Goal: Information Seeking & Learning: Compare options

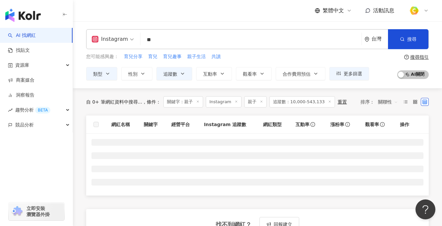
drag, startPoint x: 167, startPoint y: 41, endPoint x: 128, endPoint y: 40, distance: 38.8
click at [128, 39] on div "Instagram 親子 ** 台灣 搜尋" at bounding box center [257, 39] width 342 height 20
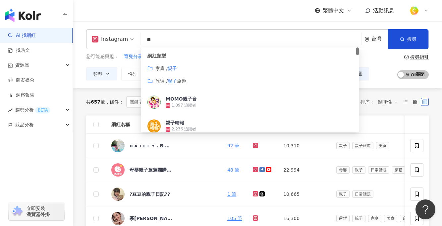
paste input "**********"
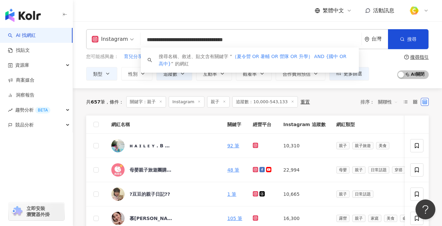
drag, startPoint x: 261, startPoint y: 39, endPoint x: 280, endPoint y: 41, distance: 18.3
click at [280, 41] on input "**********" at bounding box center [251, 39] width 216 height 13
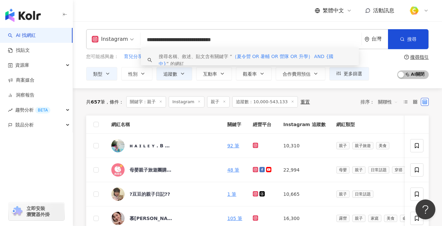
drag, startPoint x: 168, startPoint y: 39, endPoint x: 228, endPoint y: 41, distance: 60.3
click at [228, 41] on input "**********" at bounding box center [251, 39] width 216 height 13
click at [169, 39] on input "**********" at bounding box center [251, 39] width 216 height 13
click at [173, 39] on input "**********" at bounding box center [251, 39] width 216 height 13
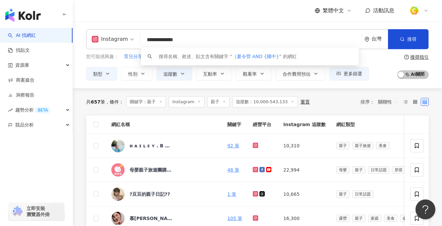
click at [150, 38] on input "**********" at bounding box center [251, 39] width 216 height 13
drag, startPoint x: 174, startPoint y: 37, endPoint x: 177, endPoint y: 40, distance: 4.0
click at [177, 40] on input "**********" at bounding box center [251, 39] width 216 height 13
drag, startPoint x: 174, startPoint y: 40, endPoint x: 140, endPoint y: 39, distance: 34.1
click at [132, 40] on div "**********" at bounding box center [257, 39] width 342 height 20
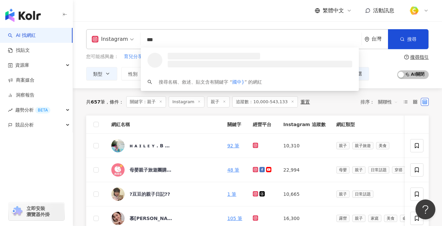
click at [181, 40] on input "***" at bounding box center [251, 39] width 216 height 13
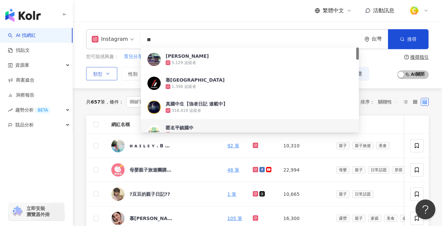
type input "**"
click at [104, 76] on button "類型" at bounding box center [101, 73] width 31 height 13
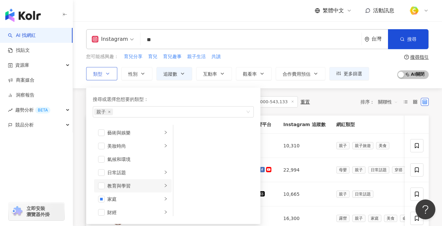
click at [165, 186] on li "教育與學習" at bounding box center [132, 185] width 77 height 13
click at [184, 132] on span "button" at bounding box center [182, 132] width 7 height 7
click at [182, 148] on span "button" at bounding box center [182, 145] width 7 height 7
click at [129, 197] on div "家庭" at bounding box center [134, 198] width 55 height 7
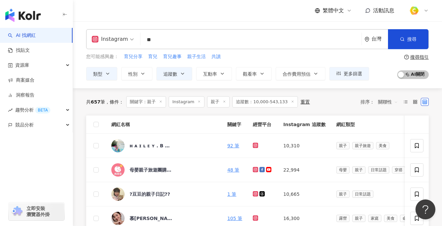
click at [320, 99] on div "共 657 筆 條件 ： 關鍵字：親子 Instagram 親子 追蹤數：10,000-543,133 重置 排序： 關聯性" at bounding box center [257, 101] width 342 height 11
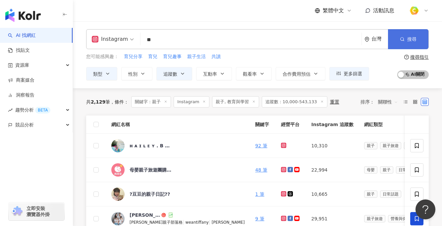
click at [408, 37] on span "搜尋" at bounding box center [411, 38] width 9 height 5
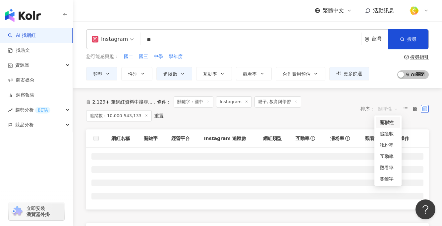
click at [393, 109] on span "關聯性" at bounding box center [388, 108] width 20 height 11
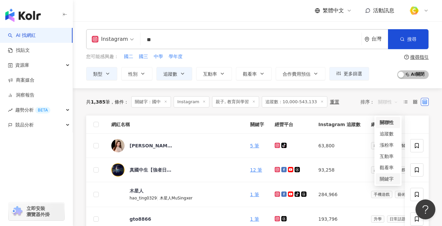
click at [394, 176] on div "關鍵字" at bounding box center [388, 178] width 17 height 7
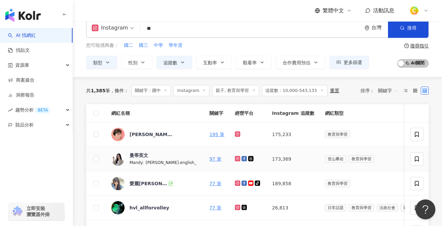
scroll to position [12, 0]
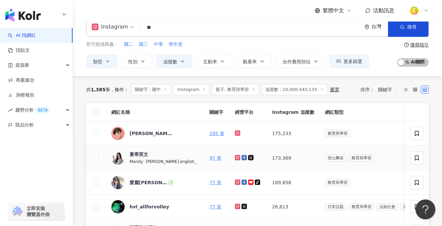
click at [141, 157] on div "Mandy |" at bounding box center [137, 160] width 16 height 7
click at [291, 89] on span "追蹤數：10,000-543,133" at bounding box center [295, 89] width 66 height 11
click at [321, 89] on line at bounding box center [322, 89] width 2 height 2
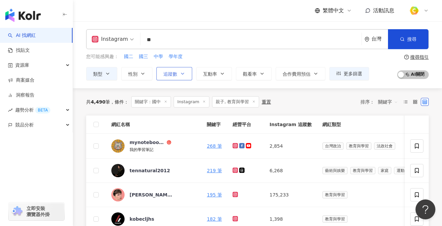
click at [185, 74] on button "追蹤數" at bounding box center [174, 73] width 36 height 13
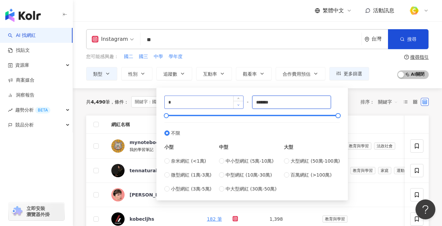
drag, startPoint x: 282, startPoint y: 101, endPoint x: 236, endPoint y: 102, distance: 45.7
click at [236, 102] on div "* - ******* 不限 小型 奈米網紅 (<1萬) 微型網紅 (1萬-3萬) 小型網紅 (3萬-5萬) 中型 中小型網紅 (5萬-10萬) 中型網紅 (…" at bounding box center [252, 143] width 176 height 97
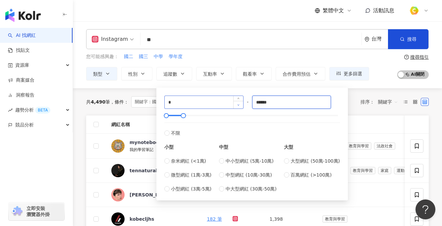
type input "******"
click at [351, 109] on div "共 4,490 筆 條件 ： 關鍵字：國中 Instagram 親子, 教育與學習 重置 排序： 關鍵字" at bounding box center [257, 101] width 342 height 27
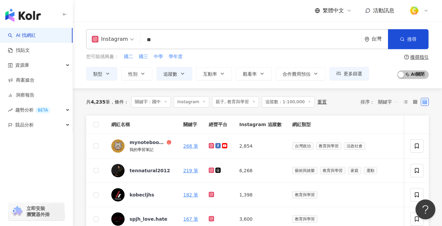
click at [243, 36] on input "**" at bounding box center [251, 39] width 216 height 13
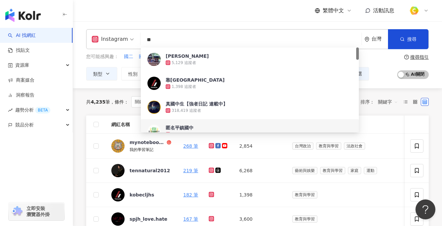
click at [222, 39] on input "**" at bounding box center [251, 39] width 216 height 13
type input "*"
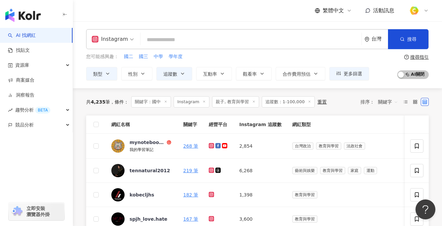
type input "*"
paste input "**********"
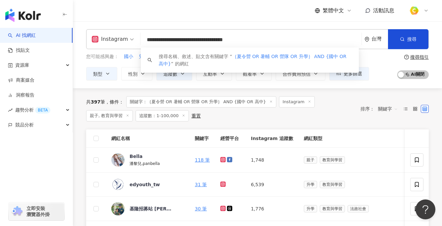
type input "**********"
click at [341, 116] on div "共 397 筆 條件 ： 關鍵字：｛夏令營 OR 暑輔 OR 營隊 OR 升學｝ AND {國中 OR 高中} Instagram 親子, 教育與學習 追蹤數…" at bounding box center [220, 108] width 268 height 25
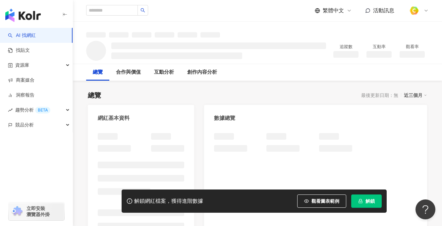
scroll to position [93, 0]
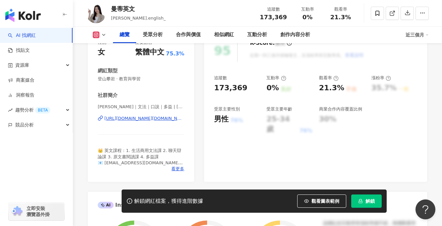
click at [137, 120] on div "https://www.instagram.com/mandy.english_/" at bounding box center [144, 118] width 80 height 6
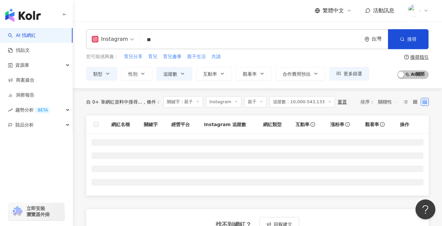
click at [175, 41] on input "**" at bounding box center [251, 39] width 216 height 13
click at [129, 38] on span "Instagram" at bounding box center [113, 39] width 42 height 11
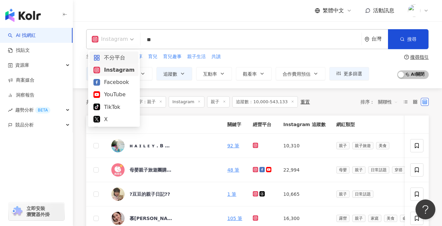
click at [116, 58] on div "不分平台" at bounding box center [113, 57] width 41 height 8
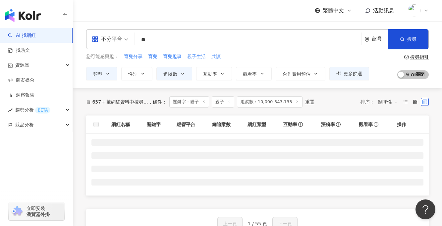
click at [177, 40] on input "**" at bounding box center [247, 39] width 221 height 13
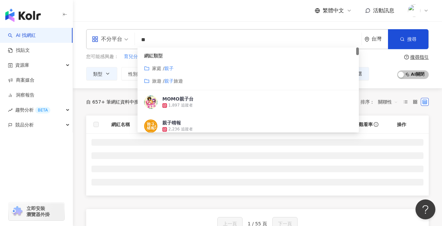
paste input "*******"
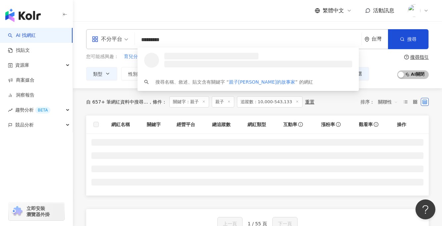
click at [122, 39] on div "不分平台 ********* 台灣 搜尋 loading 搜尋名稱、敘述、貼文含有關鍵字 “ 親子[PERSON_NAME]的故事家 ” 的網紅" at bounding box center [257, 39] width 342 height 20
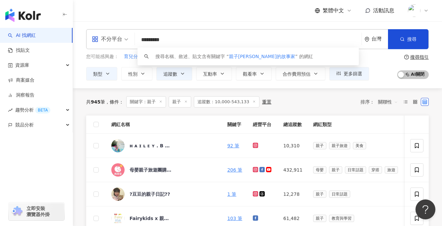
paste input "search"
type input "*******"
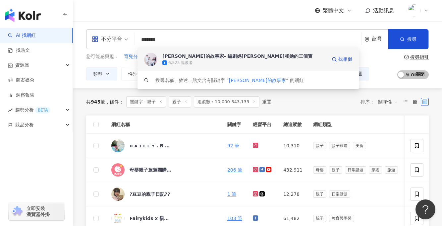
click at [207, 55] on div "岳清清的故事家- 編劇媽咪和她的三個寶" at bounding box center [237, 56] width 150 height 7
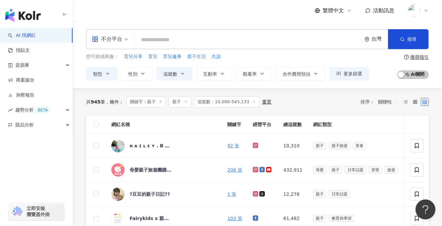
paste input "**"
type input "**"
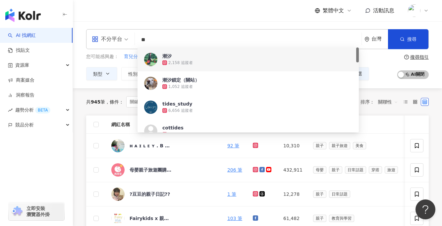
click at [195, 57] on span "潮汐" at bounding box center [242, 56] width 161 height 7
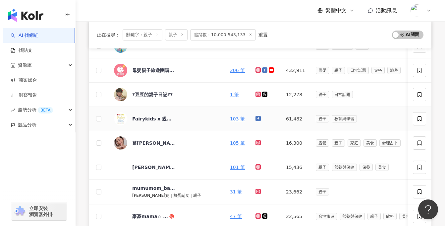
scroll to position [107, 0]
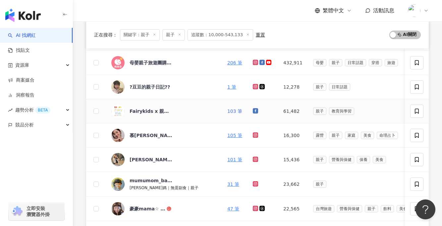
click at [242, 110] on link "103 筆" at bounding box center [234, 110] width 15 height 5
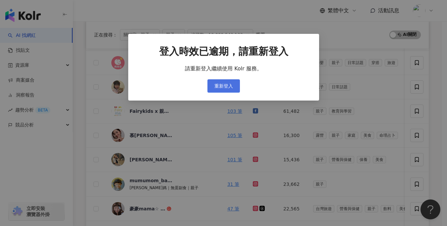
click at [223, 90] on button "重新登入" at bounding box center [223, 85] width 32 height 13
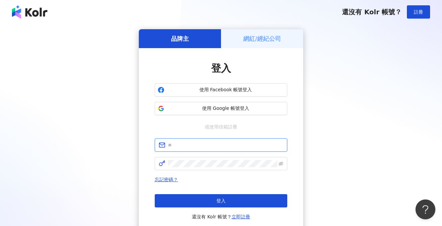
type input "**********"
click at [217, 106] on span "使用 Google 帳號登入" at bounding box center [225, 108] width 117 height 7
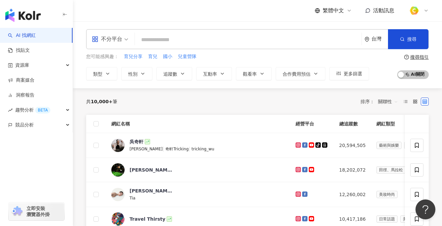
paste input "**********"
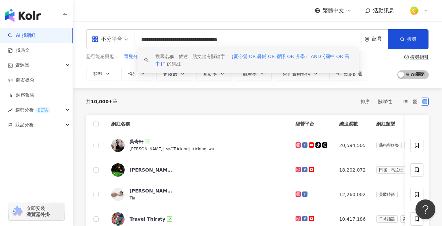
type input "**********"
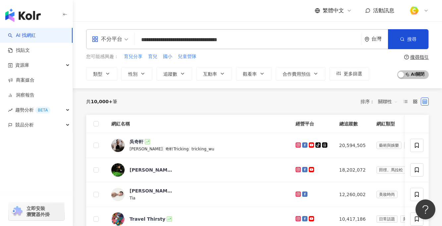
click at [161, 91] on div "共 10,000+ 筆 排序： 關聯性" at bounding box center [257, 101] width 342 height 26
click at [178, 77] on button "追蹤數" at bounding box center [174, 73] width 36 height 13
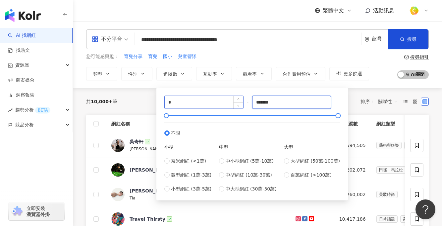
drag, startPoint x: 281, startPoint y: 102, endPoint x: 229, endPoint y: 100, distance: 51.4
click at [229, 100] on div "* - ******* 不限 小型 奈米網紅 (<1萬) 微型網紅 (1萬-3萬) 小型網紅 (3萬-5萬) 中型 中小型網紅 (5萬-10萬) 中型網紅 (…" at bounding box center [252, 143] width 176 height 97
type input "*"
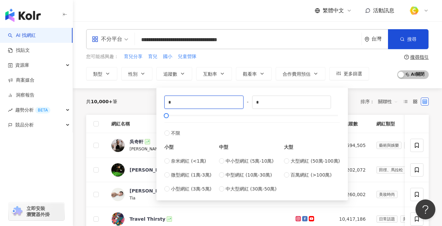
drag, startPoint x: 191, startPoint y: 104, endPoint x: 151, endPoint y: 102, distance: 39.8
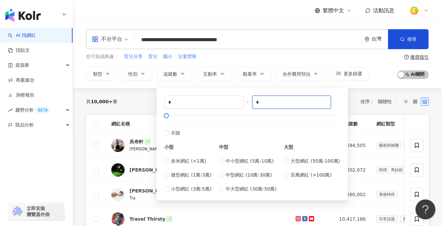
drag, startPoint x: 288, startPoint y: 105, endPoint x: 251, endPoint y: 101, distance: 36.6
click at [251, 101] on div "* - * 不限 小型 奈米網紅 (<1萬) 微型網紅 (1萬-3萬) 小型網紅 (3萬-5萬) 中型 中小型網紅 (5萬-10萬) 中型網紅 (10萬-30…" at bounding box center [252, 143] width 176 height 97
click at [246, 130] on label "不限" at bounding box center [252, 129] width 176 height 14
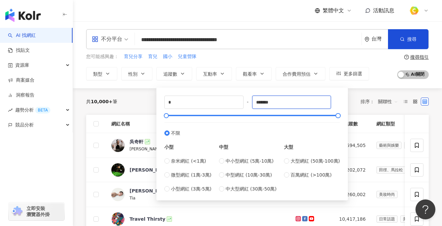
drag, startPoint x: 293, startPoint y: 101, endPoint x: 251, endPoint y: 99, distance: 41.8
click at [251, 99] on div "* - ******* 不限 小型 奈米網紅 (<1萬) 微型網紅 (1萬-3萬) 小型網紅 (3萬-5萬) 中型 中小型網紅 (5萬-10萬) 中型網紅 (…" at bounding box center [252, 143] width 176 height 97
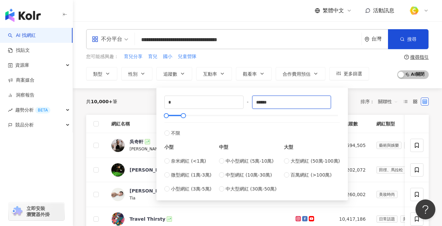
type input "******"
drag, startPoint x: 141, startPoint y: 94, endPoint x: 139, endPoint y: 90, distance: 4.2
click at [141, 94] on div "共 10,000+ 筆 排序： 關聯性" at bounding box center [257, 101] width 342 height 26
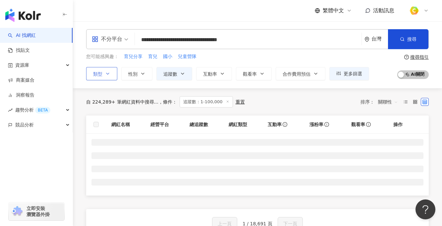
click at [97, 72] on span "類型" at bounding box center [97, 73] width 9 height 5
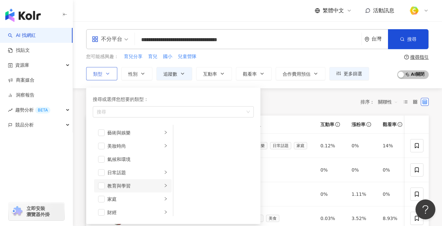
click at [158, 184] on li "教育與學習" at bounding box center [132, 185] width 77 height 13
click at [184, 134] on span "button" at bounding box center [182, 132] width 7 height 7
click at [182, 144] on span "button" at bounding box center [182, 145] width 7 height 7
click at [164, 199] on icon "right" at bounding box center [166, 198] width 4 height 4
click at [183, 146] on span "button" at bounding box center [182, 145] width 7 height 7
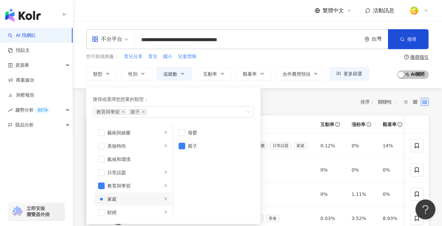
click at [281, 57] on div "您可能感興趣： 育兒分享 育兒 國小 兒童營隊" at bounding box center [227, 56] width 283 height 7
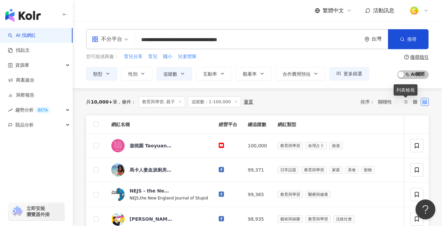
click at [390, 103] on span "關聯性" at bounding box center [388, 101] width 20 height 11
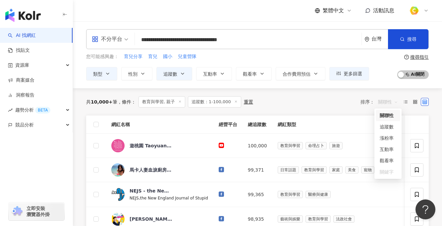
click at [389, 114] on div "關聯性" at bounding box center [388, 115] width 17 height 7
click at [390, 100] on span "關聯性" at bounding box center [388, 101] width 20 height 11
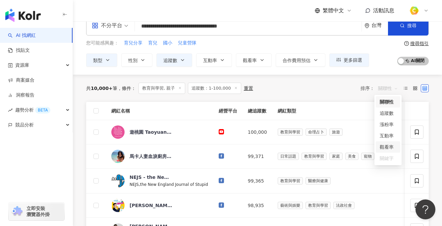
click at [385, 156] on div "關鍵字" at bounding box center [388, 157] width 17 height 7
click at [385, 157] on div "關鍵字" at bounding box center [388, 157] width 17 height 7
click at [314, 88] on div "共 10,000+ 筆 條件 ： 教育與學習, 親子 追蹤數：1-100,000 重置 排序： 關聯性" at bounding box center [257, 87] width 342 height 11
click at [390, 88] on span "關聯性" at bounding box center [388, 88] width 20 height 11
click at [387, 160] on div "關鍵字" at bounding box center [388, 157] width 17 height 7
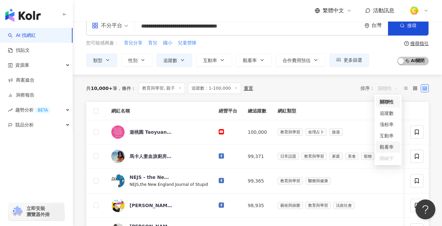
click at [387, 160] on div "關鍵字" at bounding box center [388, 157] width 17 height 7
click at [342, 77] on div "共 10,000+ 筆 條件 ： 教育與學習, 親子 追蹤數：1-100,000 重置 排序： 關聯性" at bounding box center [257, 88] width 342 height 27
click at [296, 30] on input "**********" at bounding box center [247, 26] width 221 height 13
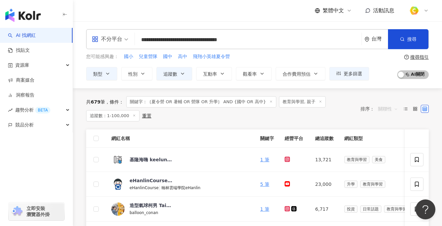
click at [384, 109] on span "關聯性" at bounding box center [388, 108] width 20 height 11
click at [386, 177] on div "關鍵字" at bounding box center [388, 178] width 17 height 7
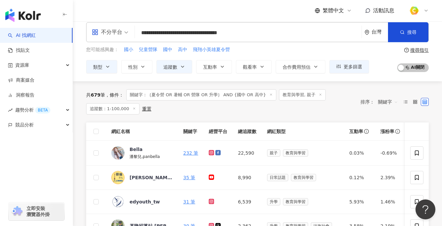
scroll to position [17, 0]
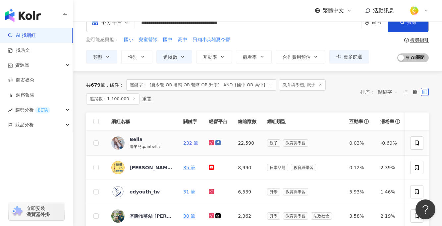
click at [190, 144] on link "232 筆" at bounding box center [190, 142] width 15 height 5
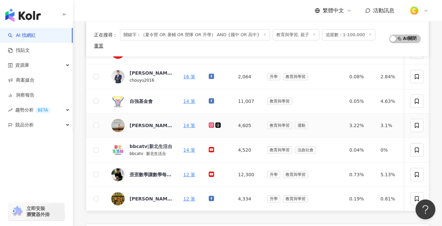
scroll to position [199, 0]
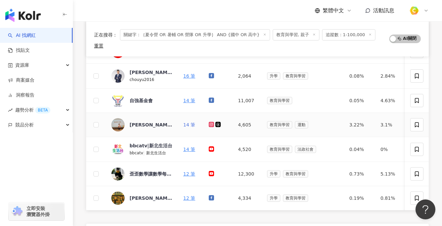
click at [186, 122] on link "14 筆" at bounding box center [189, 124] width 12 height 5
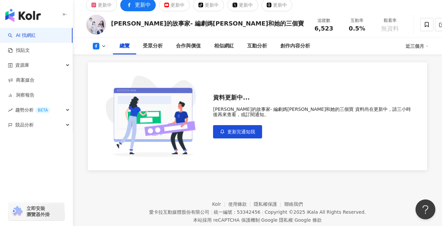
scroll to position [28, 0]
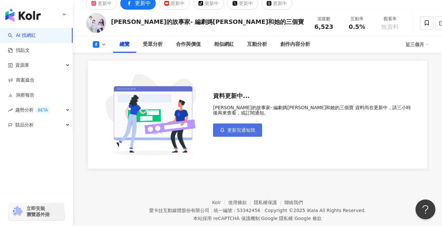
click at [247, 127] on span "更新完通知我" at bounding box center [241, 129] width 28 height 5
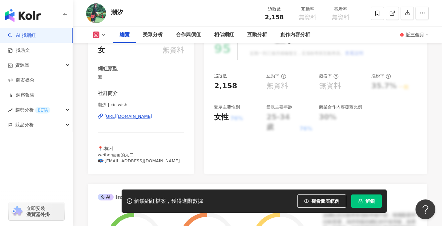
scroll to position [21, 0]
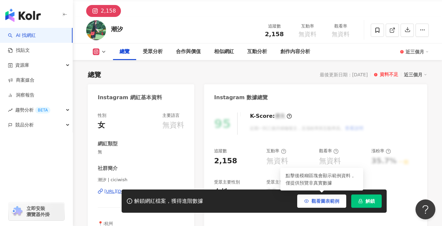
click at [333, 203] on button "觀看圖表範例" at bounding box center [321, 200] width 49 height 13
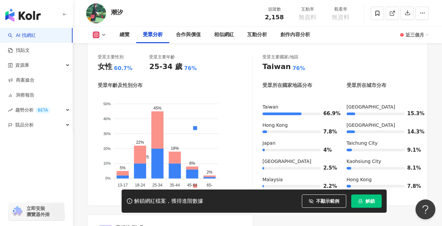
scroll to position [740, 0]
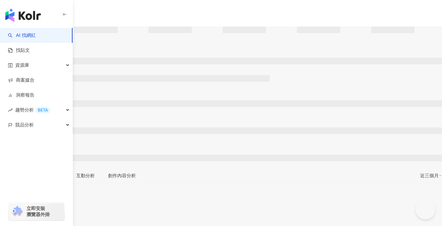
type input "**********"
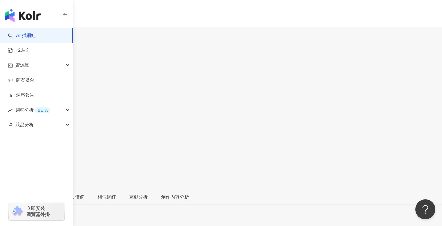
click at [33, 36] on div "2.1萬" at bounding box center [27, 38] width 12 height 5
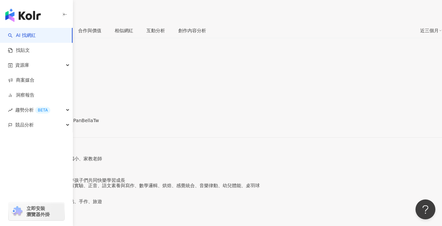
scroll to position [76, 0]
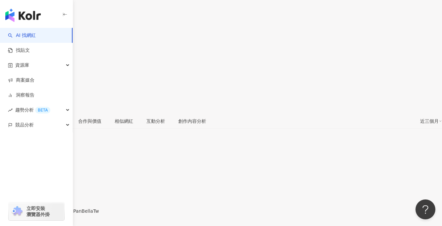
click at [58, 214] on div "https://www.facebook.com/301339893353226" at bounding box center [33, 216] width 52 height 5
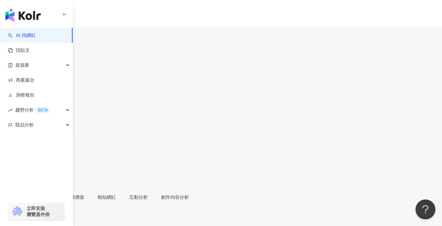
drag, startPoint x: 112, startPoint y: 46, endPoint x: 124, endPoint y: 48, distance: 12.8
click at [35, 63] on div "Bella" at bounding box center [17, 65] width 35 height 5
copy div "Bella"
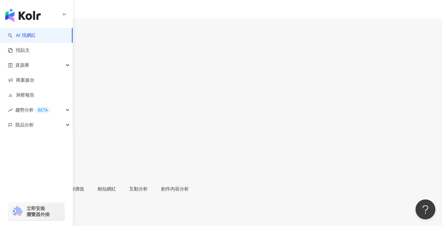
scroll to position [36, 0]
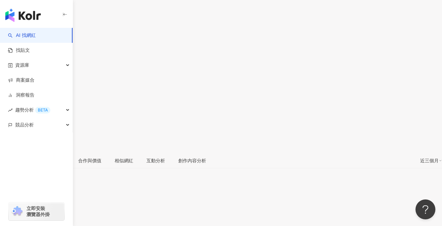
drag, startPoint x: 267, startPoint y: 143, endPoint x: 286, endPoint y: 145, distance: 19.6
copy div "0.03%"
drag, startPoint x: 215, startPoint y: 145, endPoint x: 239, endPoint y: 145, distance: 24.5
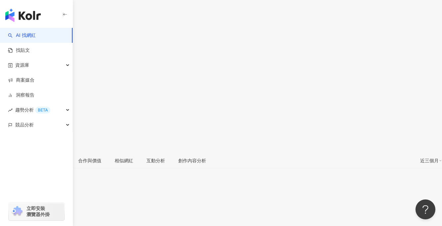
copy div "20,842"
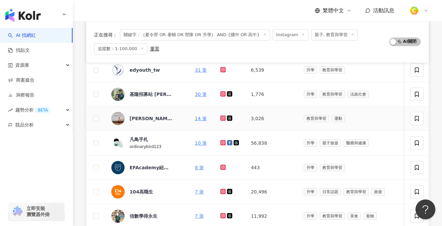
scroll to position [129, 0]
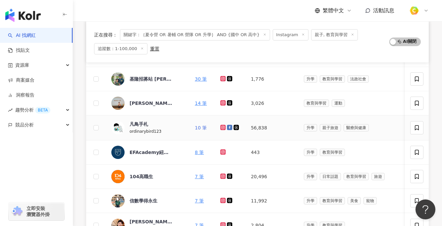
click at [202, 128] on link "10 筆" at bounding box center [201, 127] width 12 height 5
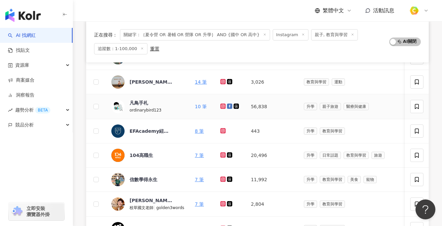
scroll to position [151, 0]
click at [200, 154] on link "7 筆" at bounding box center [199, 154] width 9 height 5
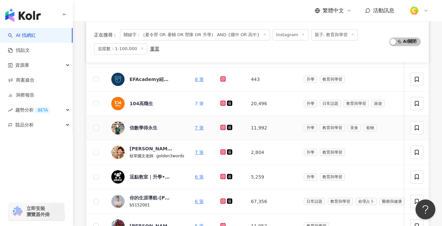
scroll to position [202, 0]
click at [201, 127] on link "7 筆" at bounding box center [199, 127] width 9 height 5
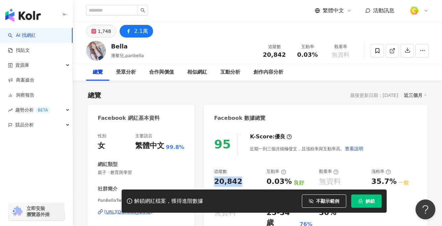
click at [97, 32] on button "1,748" at bounding box center [101, 31] width 30 height 13
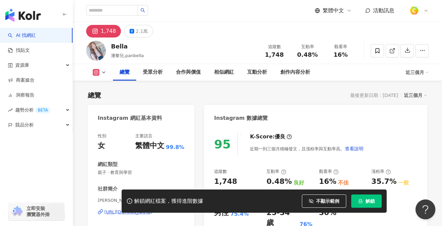
scroll to position [117, 0]
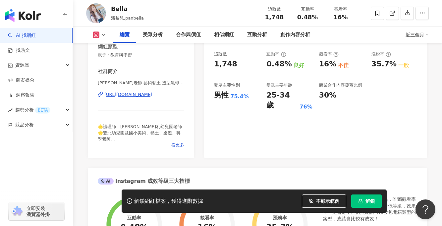
click at [141, 93] on div "https://www.instagram.com/panbella0412/" at bounding box center [128, 94] width 48 height 6
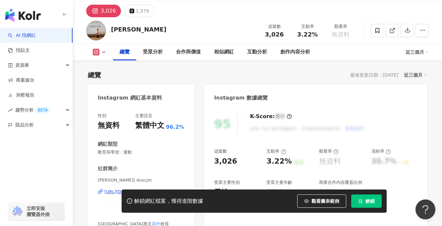
scroll to position [124, 0]
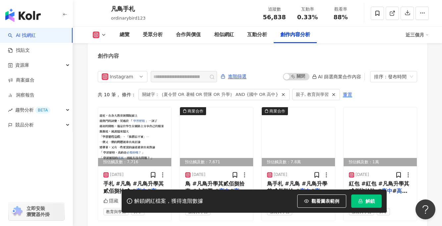
scroll to position [2018, 0]
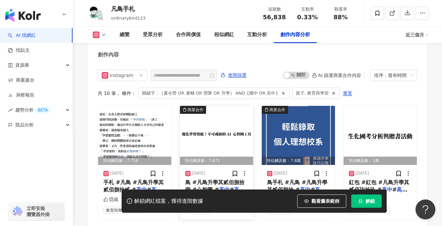
click at [217, 125] on img at bounding box center [216, 135] width 73 height 59
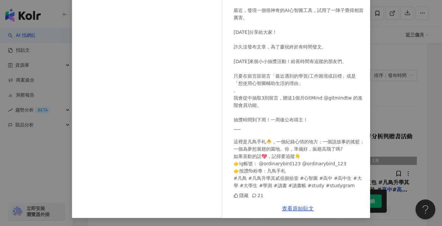
scroll to position [0, 0]
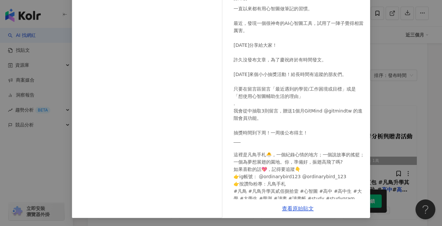
click at [394, 85] on div "凡鳥手札 2025/6/8 一直以來都有用心智圖做筆記的習慣。 最近，發現一個很神奇的AI心智圖工具，試用了一陣子覺得相當厲害。 今天分享給大家！ 許久沒發布…" at bounding box center [221, 113] width 442 height 226
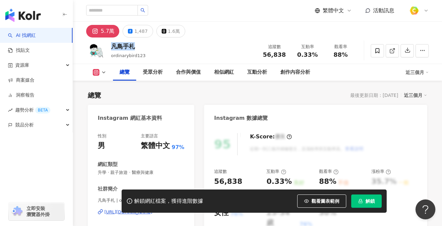
drag, startPoint x: 137, startPoint y: 48, endPoint x: 112, endPoint y: 48, distance: 25.2
click at [112, 48] on div "凡鳥手札" at bounding box center [128, 46] width 34 height 8
copy div "凡鳥手札"
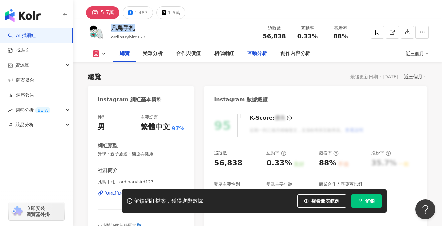
scroll to position [31, 0]
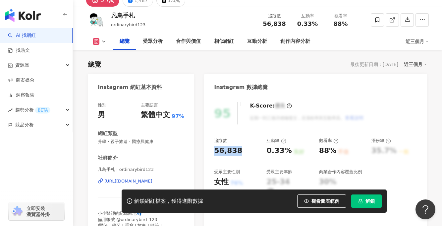
drag, startPoint x: 215, startPoint y: 149, endPoint x: 239, endPoint y: 151, distance: 24.0
click at [239, 151] on div "95 K-Score : 優良 近期一到三個月積極發文，且漲粉率與互動率高。 查看說明 追蹤數 56,838 互動率 0.33% 良好 觀看率 88% 不佳 …" at bounding box center [315, 169] width 223 height 149
copy div "56,838"
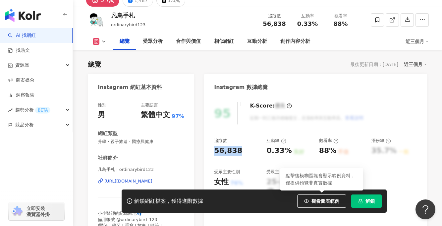
drag, startPoint x: 326, startPoint y: 204, endPoint x: 286, endPoint y: 126, distance: 87.8
click at [325, 204] on button "觀看圖表範例" at bounding box center [321, 200] width 49 height 13
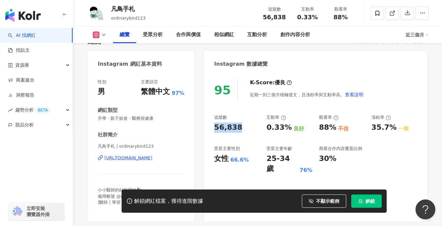
scroll to position [55, 0]
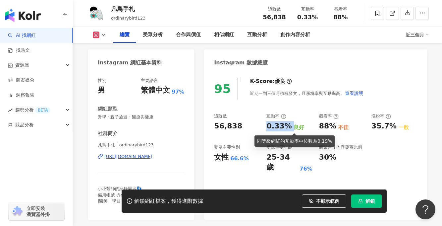
drag, startPoint x: 284, startPoint y: 126, endPoint x: 289, endPoint y: 125, distance: 4.4
click at [289, 125] on div "0.33% 良好" at bounding box center [289, 126] width 46 height 10
copy div "0.33%"
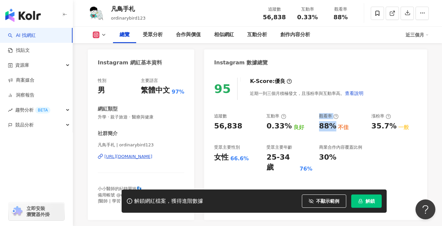
drag, startPoint x: 324, startPoint y: 124, endPoint x: 332, endPoint y: 125, distance: 8.0
click at [332, 125] on div "追蹤數 56,838 互動率 0.33% 良好 觀看率 88% 不佳 漲粉率 35.7% 一般 受眾主要性別 女性 66.6% 受眾主要年齡 25-34 歲 …" at bounding box center [315, 142] width 203 height 59
copy div "良好 觀看率 88%"
click at [324, 122] on div "88%" at bounding box center [328, 126] width 18 height 10
drag, startPoint x: 319, startPoint y: 124, endPoint x: 331, endPoint y: 124, distance: 11.9
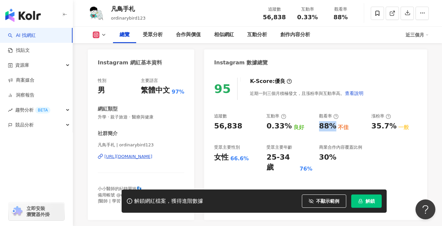
click at [331, 124] on div "88%" at bounding box center [328, 126] width 18 height 10
copy div "88%"
click at [121, 156] on div "https://www.instagram.com/ordinarybird123/" at bounding box center [128, 156] width 48 height 6
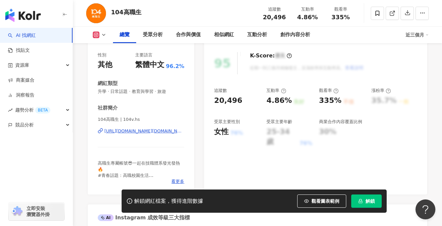
scroll to position [147, 0]
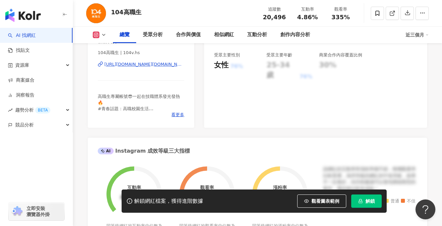
click at [165, 66] on div "https://www.instagram.com/104v.hs/" at bounding box center [144, 64] width 80 height 6
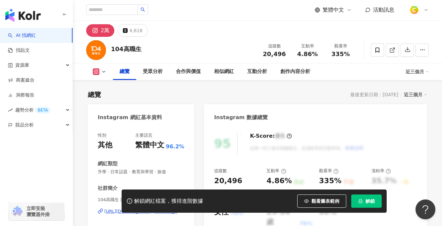
scroll to position [0, 0]
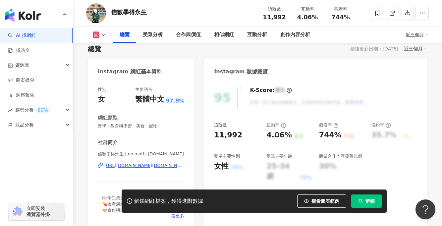
scroll to position [57, 0]
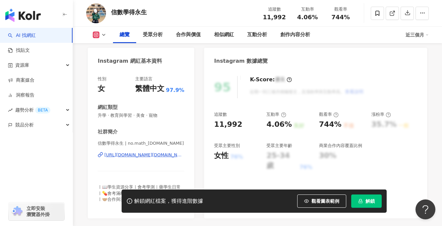
click at [141, 154] on div "[URL][DOMAIN_NAME][DOMAIN_NAME][DOMAIN_NAME]" at bounding box center [144, 155] width 80 height 6
drag, startPoint x: 312, startPoint y: 203, endPoint x: 289, endPoint y: 140, distance: 66.3
click at [312, 203] on button "觀看圖表範例" at bounding box center [321, 200] width 49 height 13
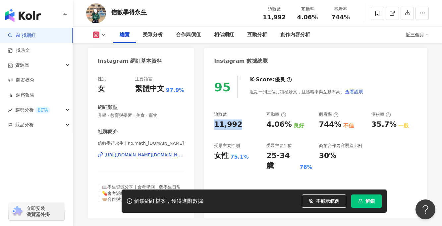
drag, startPoint x: 215, startPoint y: 124, endPoint x: 243, endPoint y: 124, distance: 28.8
click at [243, 124] on div "11,992" at bounding box center [237, 124] width 46 height 10
copy div "11,992"
drag, startPoint x: 265, startPoint y: 121, endPoint x: 285, endPoint y: 123, distance: 19.7
click at [285, 123] on div "追蹤數 11,992 互動率 4.06% 良好 觀看率 744% 不佳 漲粉率 35.7% 一般 受眾主要性別 女性 75.1% 受眾主要年齡 25-34 歲…" at bounding box center [315, 140] width 203 height 59
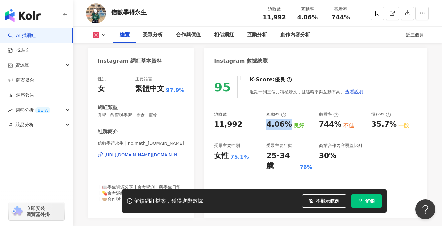
copy div "4.06%"
drag, startPoint x: 314, startPoint y: 123, endPoint x: 334, endPoint y: 125, distance: 20.6
click at [334, 125] on div "追蹤數 11,992 互動率 4.06% 良好 觀看率 744% 不佳 漲粉率 35.7% 一般 受眾主要性別 女性 75.1% 受眾主要年齡 25-34 歲…" at bounding box center [315, 140] width 203 height 59
click at [319, 124] on div "744%" at bounding box center [330, 124] width 23 height 10
drag, startPoint x: 320, startPoint y: 124, endPoint x: 335, endPoint y: 124, distance: 15.2
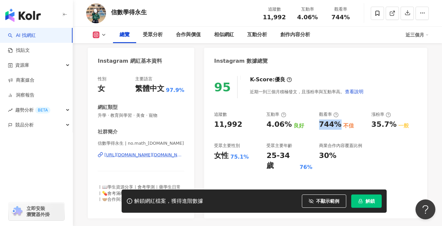
click at [335, 124] on div "744%" at bounding box center [330, 124] width 23 height 10
copy div "744%"
